Goal: Obtain resource: Download file/media

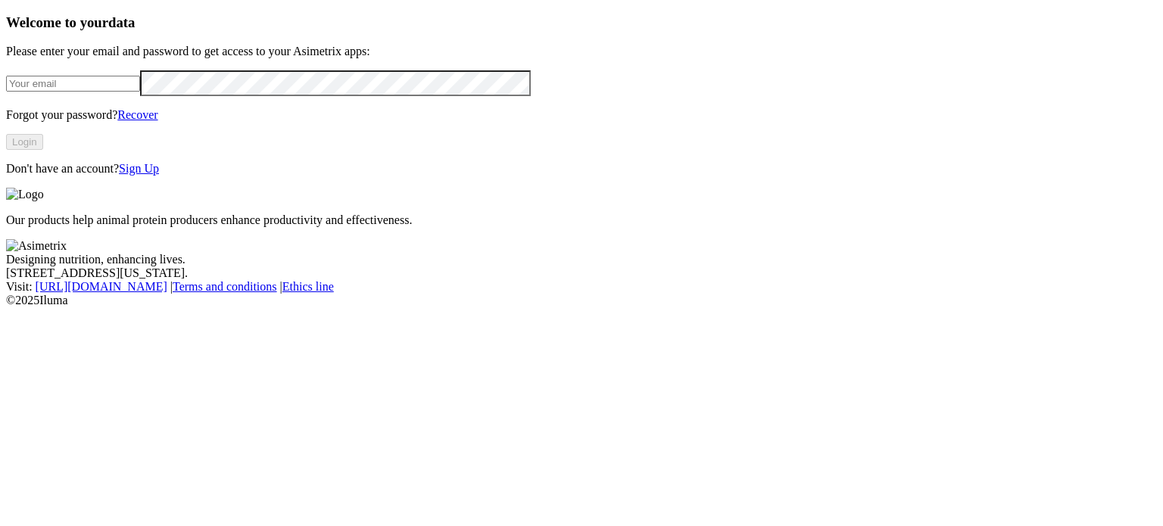
type input "[PERSON_NAME][EMAIL_ADDRESS][PERSON_NAME][DOMAIN_NAME]"
click at [43, 150] on button "Login" at bounding box center [24, 142] width 37 height 16
